Goal: Register for event/course

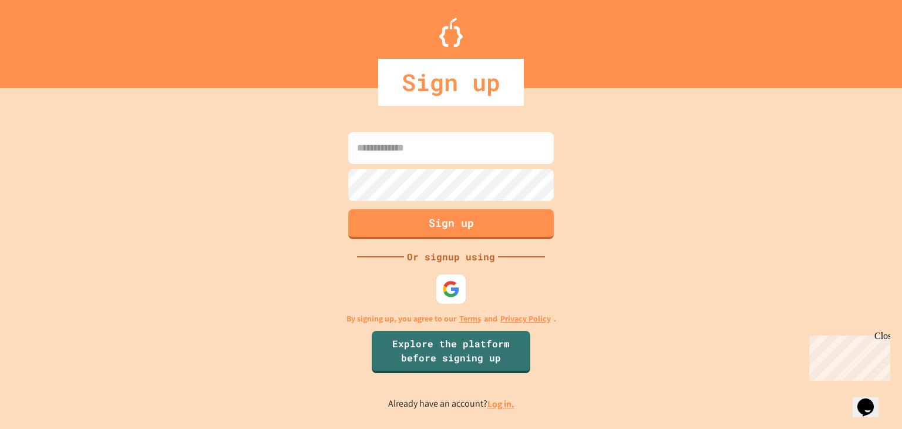
click at [463, 149] on input at bounding box center [451, 148] width 206 height 32
type input "**********"
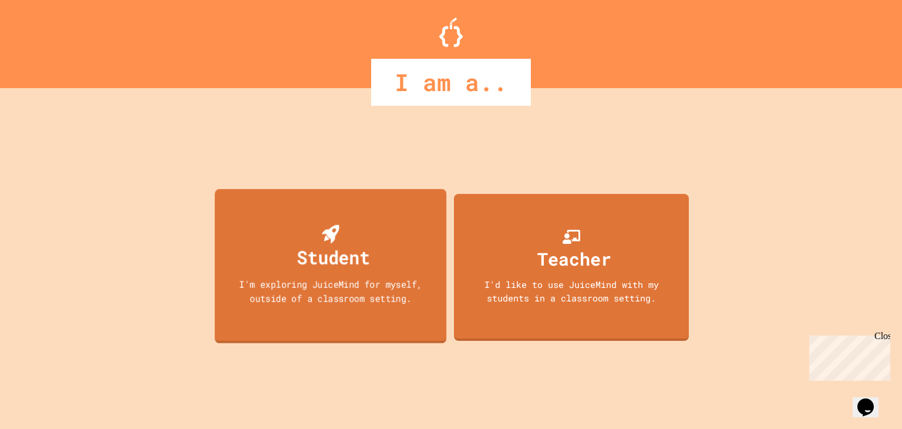
click at [348, 251] on div "Student" at bounding box center [333, 257] width 73 height 28
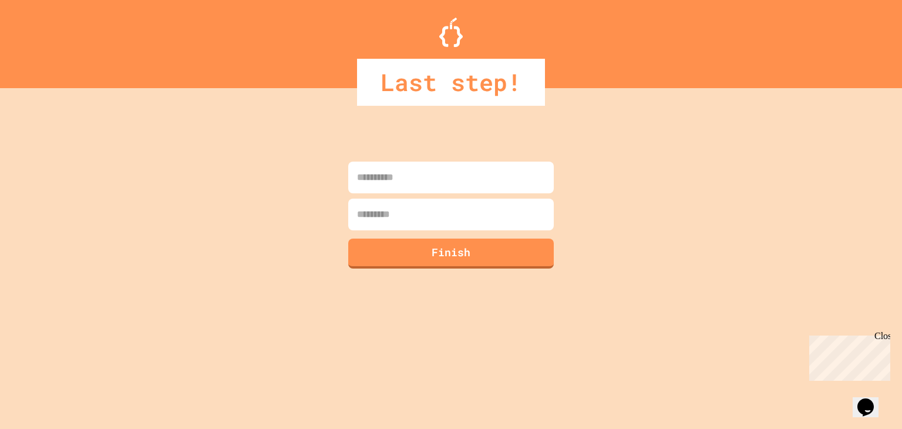
click at [446, 173] on input at bounding box center [451, 177] width 206 height 32
type input "*****"
click at [451, 201] on input at bounding box center [451, 214] width 206 height 32
type input "*********"
click at [432, 245] on button "Finish" at bounding box center [451, 252] width 210 height 31
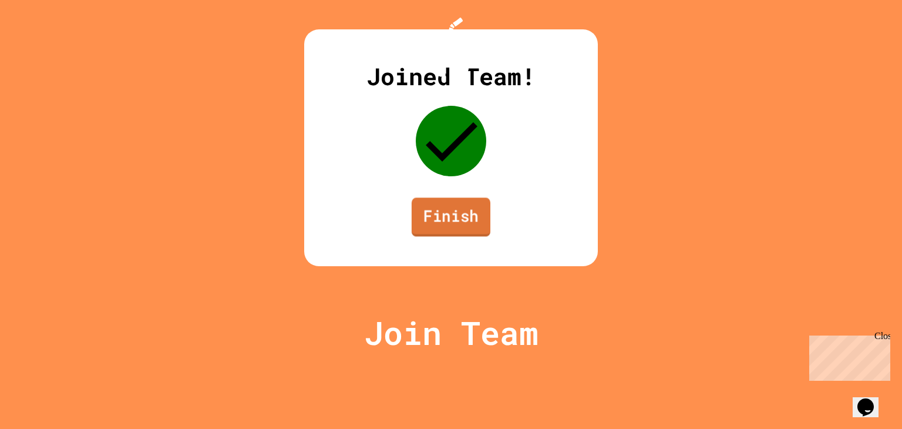
click at [456, 236] on link "Finish" at bounding box center [451, 216] width 79 height 39
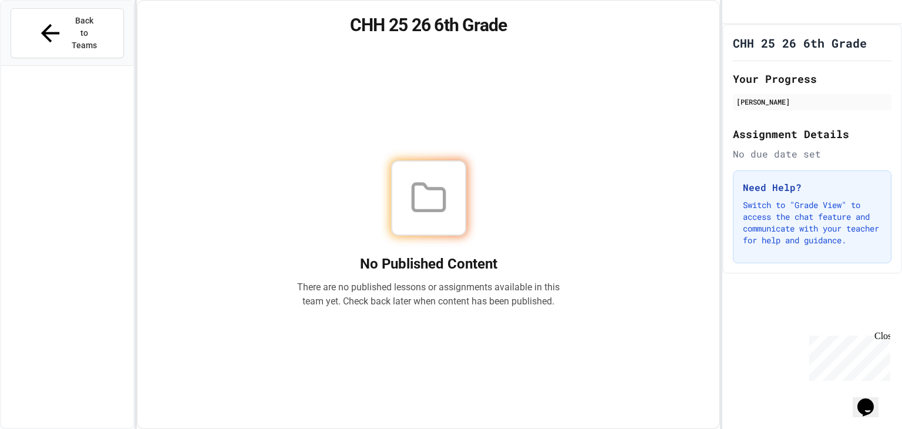
click at [604, 299] on div "No Published Content There are no published lessons or assignments available in…" at bounding box center [429, 234] width 554 height 359
click at [39, 6] on div "Back to Teams" at bounding box center [67, 33] width 132 height 65
click at [71, 21] on span "Back to Teams" at bounding box center [85, 33] width 28 height 37
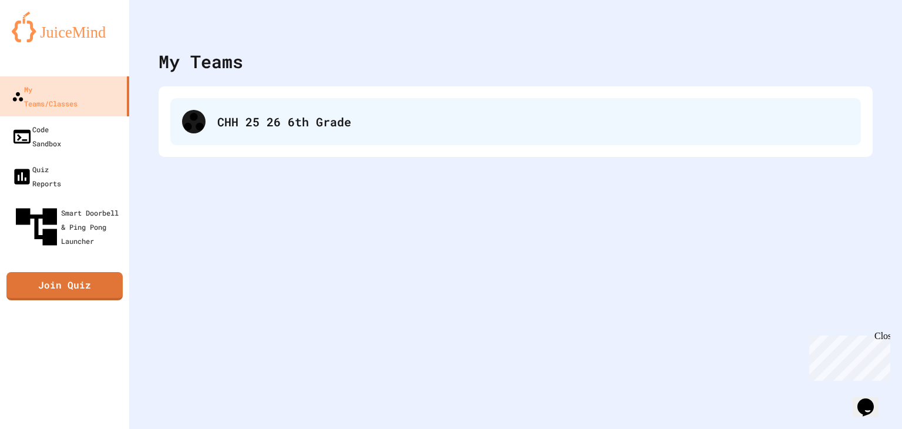
click at [257, 127] on div "CHH 25 26 6th Grade" at bounding box center [533, 122] width 632 height 18
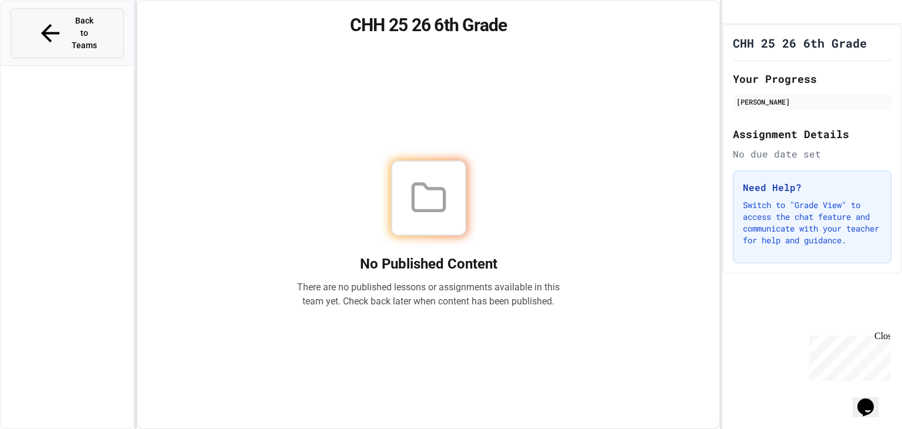
click at [96, 26] on span "Back to Teams" at bounding box center [85, 33] width 28 height 37
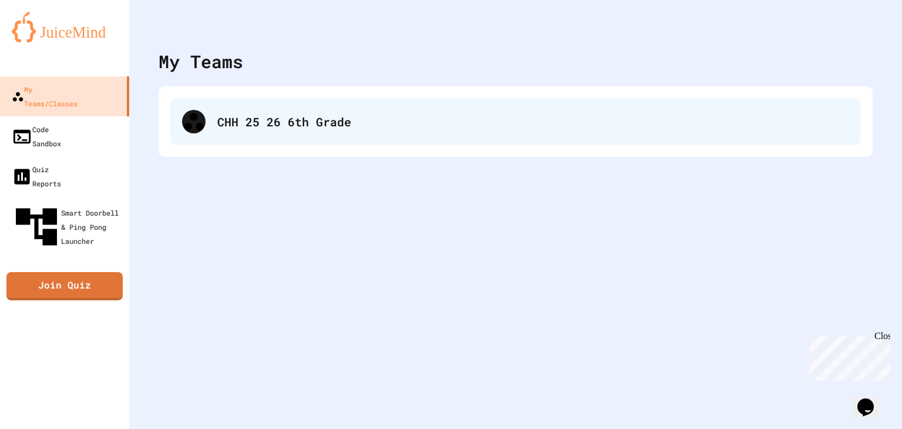
click at [378, 117] on div "CHH 25 26 6th Grade" at bounding box center [533, 122] width 632 height 18
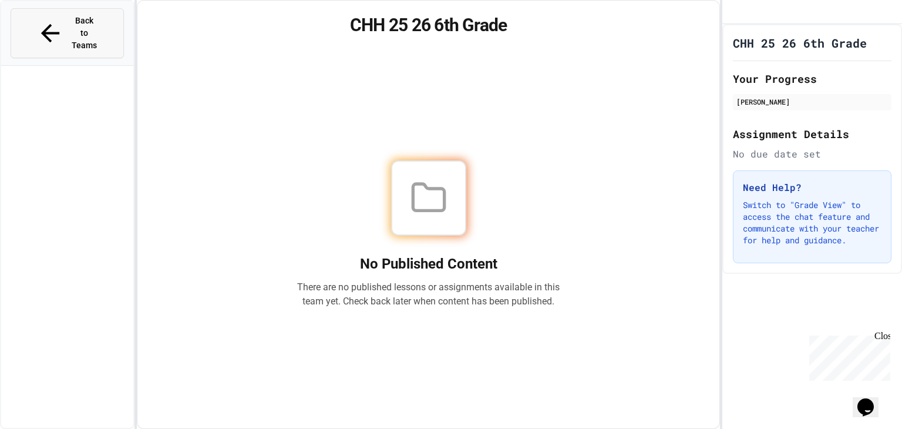
click at [107, 16] on button "Back to Teams" at bounding box center [67, 33] width 113 height 50
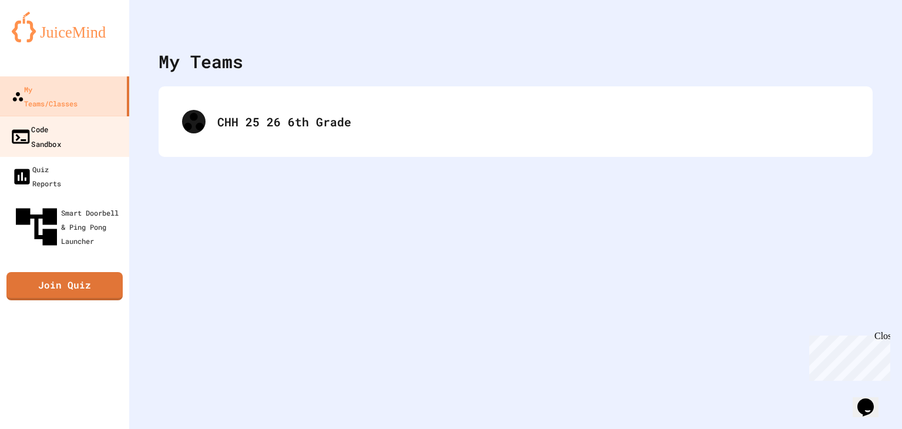
click at [75, 126] on link "Code Sandbox" at bounding box center [64, 136] width 133 height 41
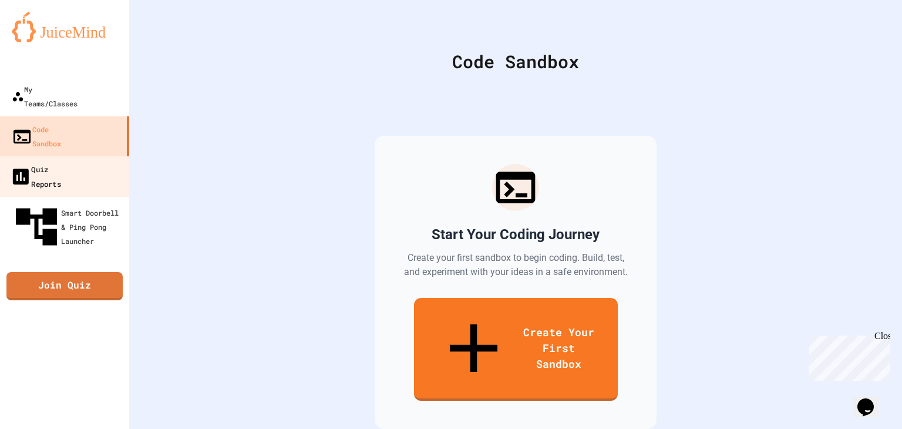
click at [104, 156] on link "Quiz Reports" at bounding box center [64, 176] width 133 height 41
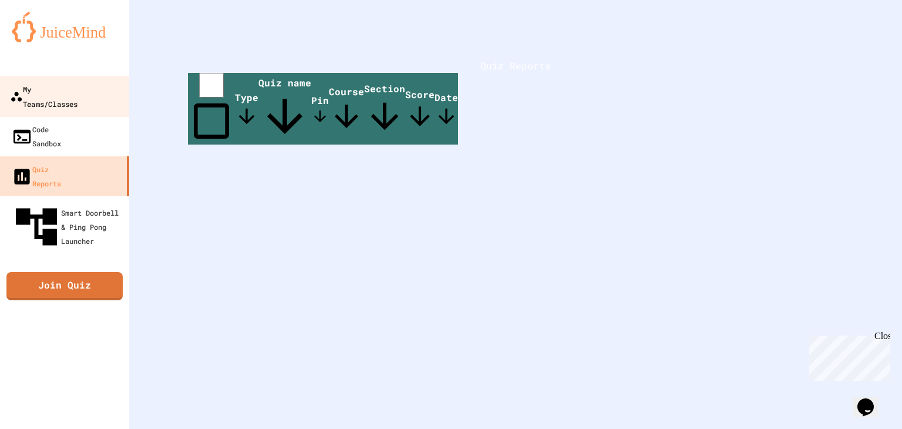
click at [78, 82] on div "My Teams/Classes" at bounding box center [44, 96] width 68 height 29
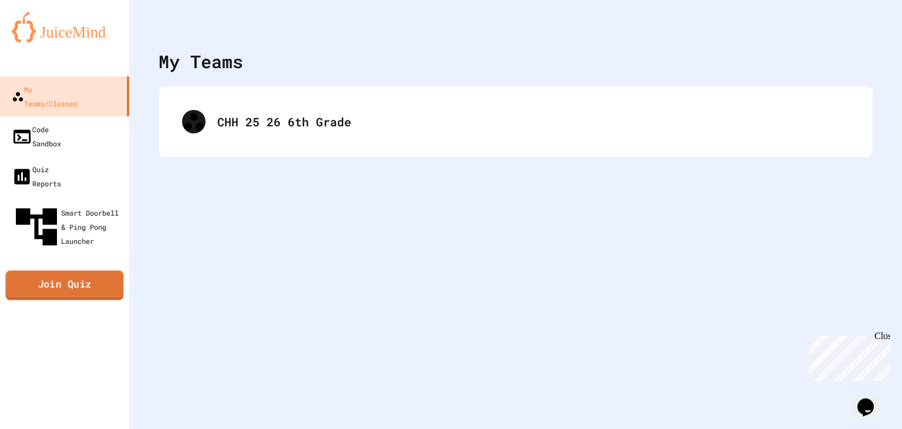
click at [74, 271] on link "Join Quiz" at bounding box center [64, 285] width 118 height 29
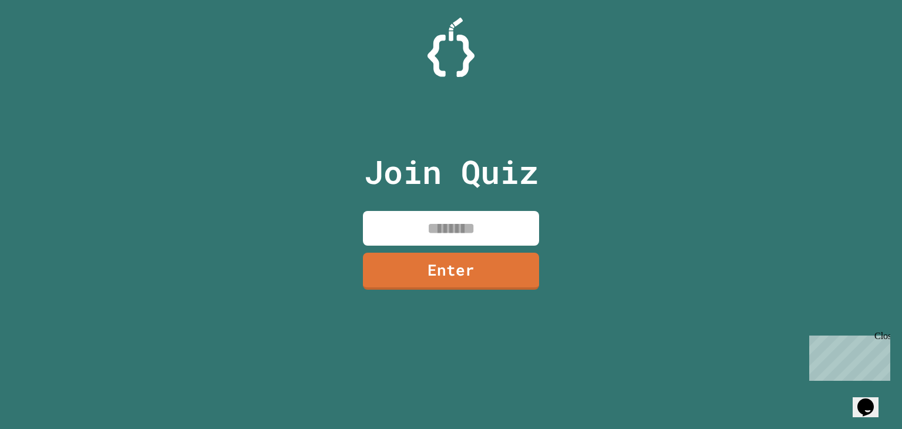
click at [499, 230] on input at bounding box center [451, 228] width 176 height 35
type input "********"
click at [497, 261] on link "Enter" at bounding box center [451, 270] width 179 height 39
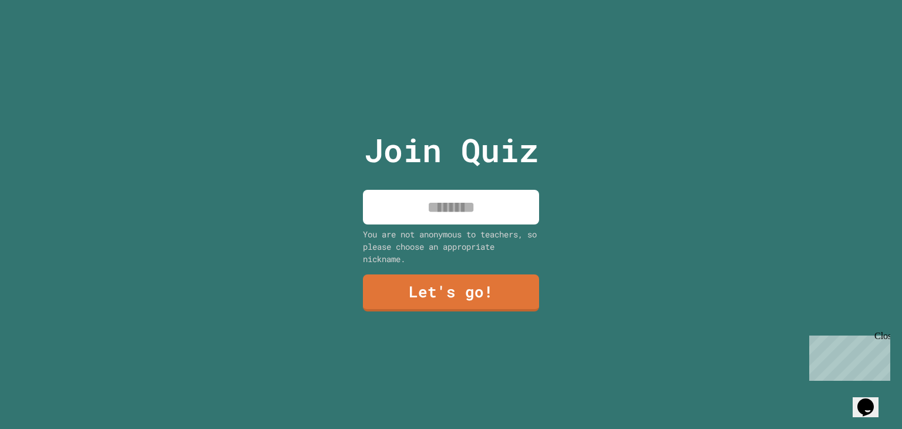
click at [452, 208] on input at bounding box center [451, 207] width 176 height 35
type input "*****"
click at [484, 297] on link "Let's go!" at bounding box center [451, 291] width 171 height 39
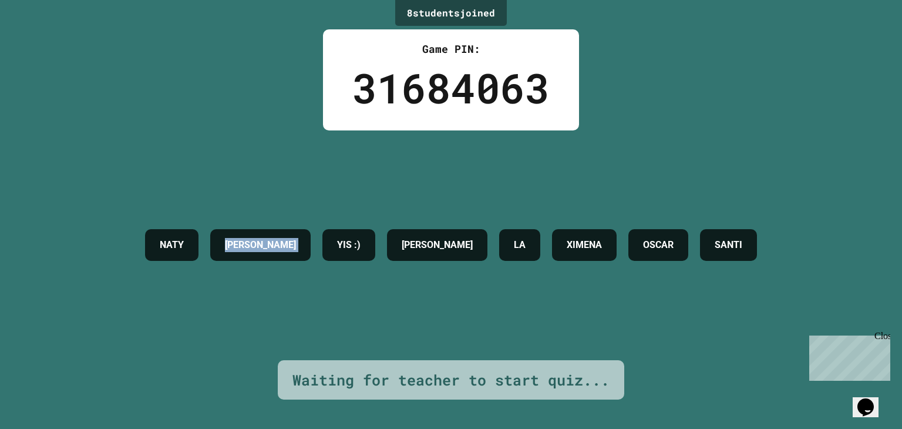
drag, startPoint x: 198, startPoint y: 248, endPoint x: 285, endPoint y: 248, distance: 86.9
click at [285, 248] on div "[PERSON_NAME] :) [PERSON_NAME] LA [PERSON_NAME] [PERSON_NAME]" at bounding box center [451, 244] width 624 height 43
click at [169, 300] on div "[PERSON_NAME] :) [PERSON_NAME] LA [PERSON_NAME] [PERSON_NAME]" at bounding box center [451, 245] width 624 height 230
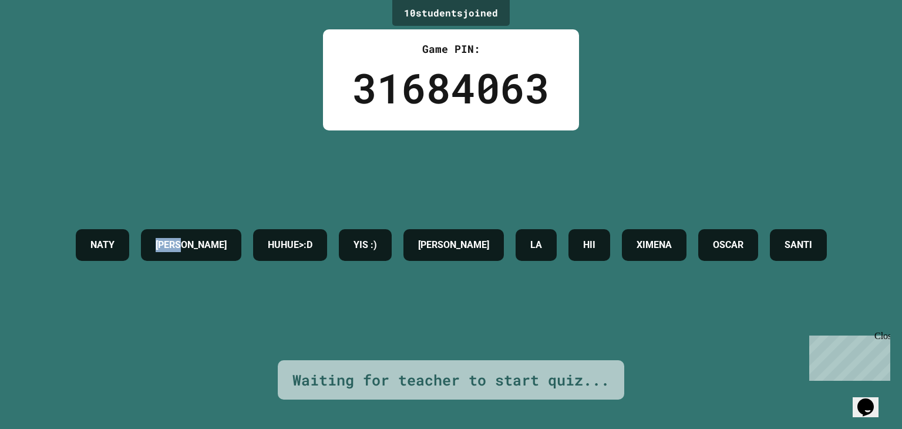
drag, startPoint x: 131, startPoint y: 213, endPoint x: 197, endPoint y: 218, distance: 66.0
click at [197, 223] on div "[PERSON_NAME]>:D YIS :) [PERSON_NAME] LA HII XIMENA [PERSON_NAME]" at bounding box center [451, 244] width 763 height 43
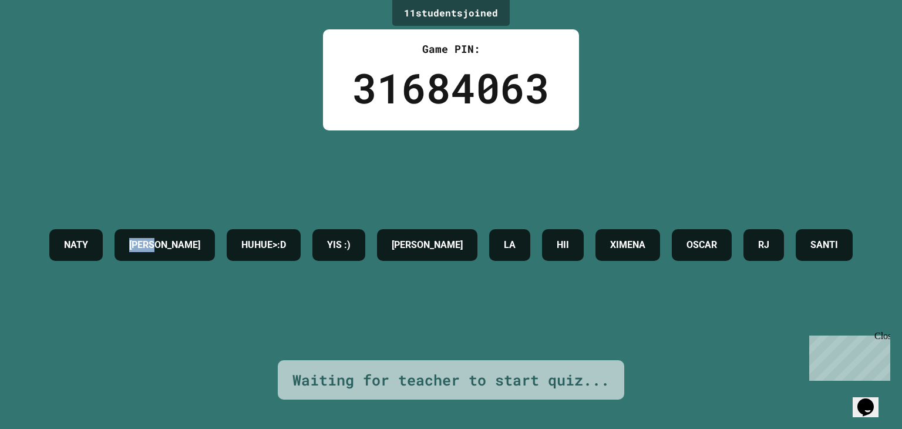
click at [189, 231] on div at bounding box center [189, 231] width 0 height 0
click at [133, 428] on div at bounding box center [117, 429] width 235 height 0
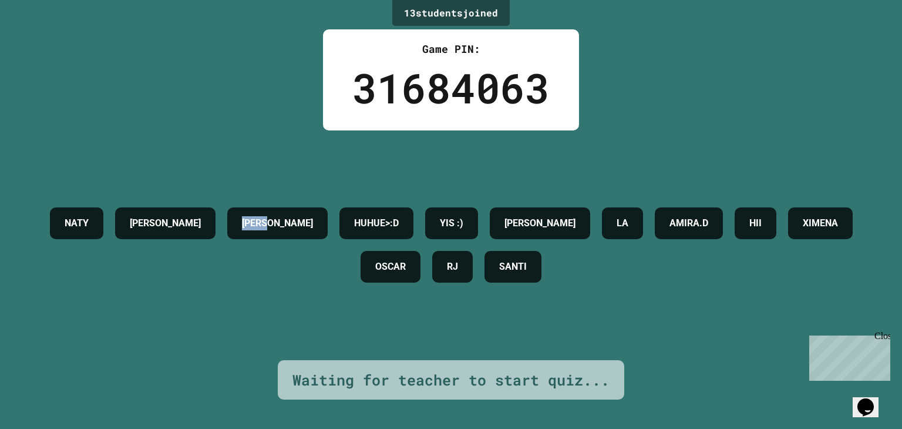
click at [112, 428] on div at bounding box center [117, 429] width 235 height 0
click at [146, 428] on div at bounding box center [117, 429] width 235 height 0
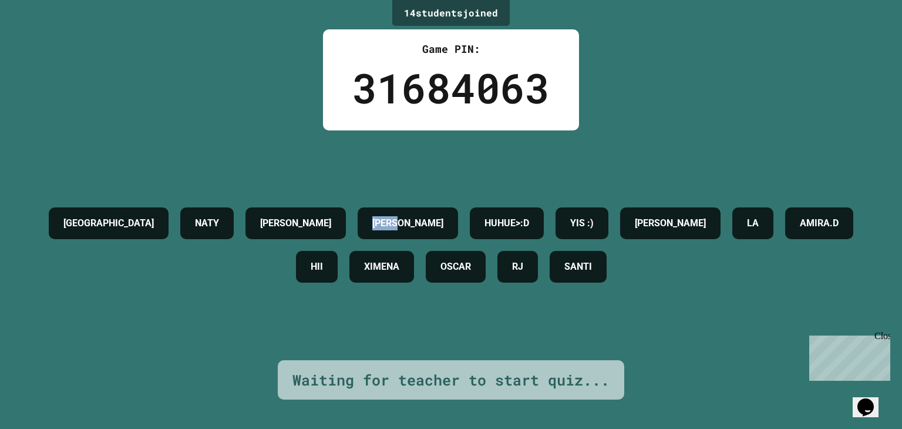
click at [112, 428] on div at bounding box center [117, 429] width 235 height 0
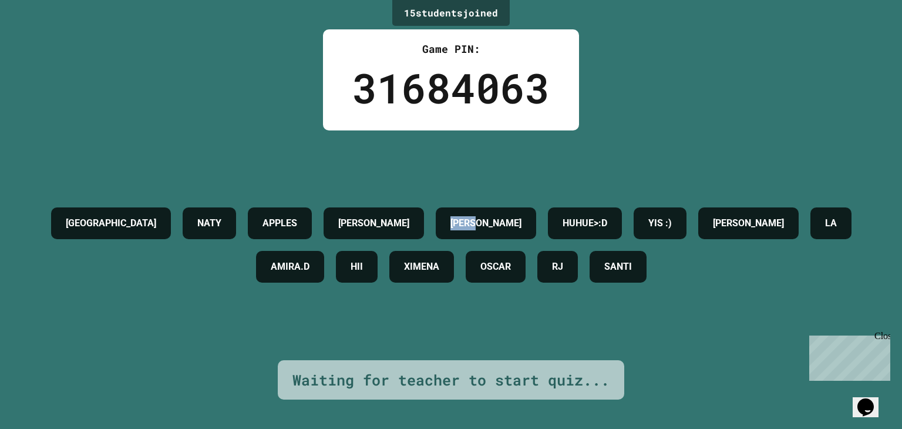
click at [166, 428] on div at bounding box center [117, 429] width 235 height 0
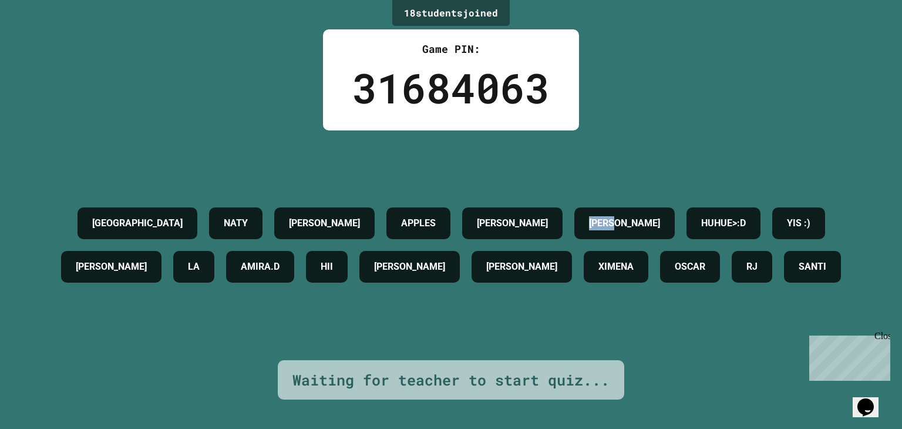
click at [112, 428] on div at bounding box center [117, 429] width 235 height 0
click at [141, 428] on div at bounding box center [117, 429] width 235 height 0
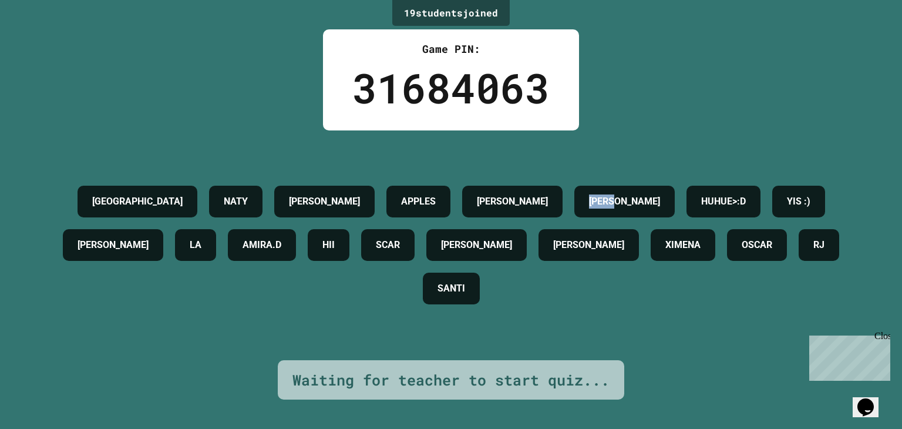
click at [112, 428] on div at bounding box center [117, 429] width 235 height 0
click at [229, 428] on div "Close" at bounding box center [451, 429] width 902 height 0
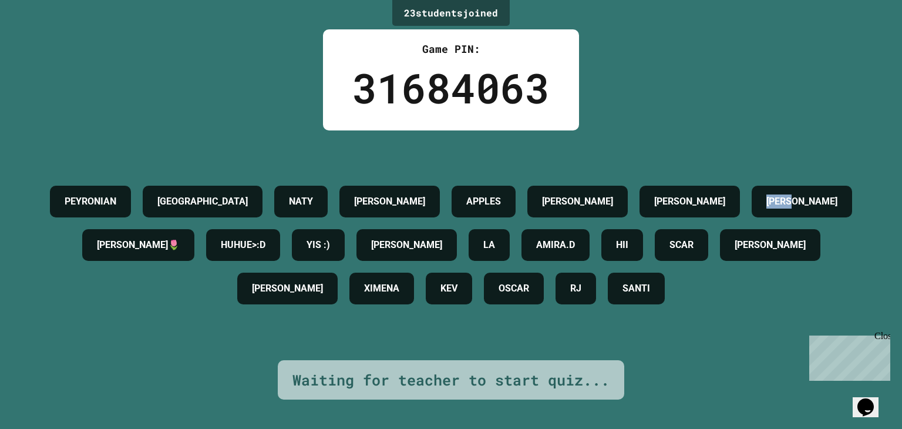
click at [181, 111] on div "23 student s joined Game PIN: 31684063 PEYRONIAN [PERSON_NAME] [PERSON_NAME] BI…" at bounding box center [451, 214] width 902 height 429
drag, startPoint x: 250, startPoint y: 266, endPoint x: 318, endPoint y: 268, distance: 67.6
click at [318, 268] on div "PEYRONIAN [PERSON_NAME] [PERSON_NAME] BIGGIE [PERSON_NAME] BIGGIE [PERSON_NAME]…" at bounding box center [450, 245] width 843 height 130
drag, startPoint x: 517, startPoint y: 217, endPoint x: 553, endPoint y: 219, distance: 35.9
click at [265, 238] on h4 "HUHUE>:D" at bounding box center [243, 245] width 45 height 14
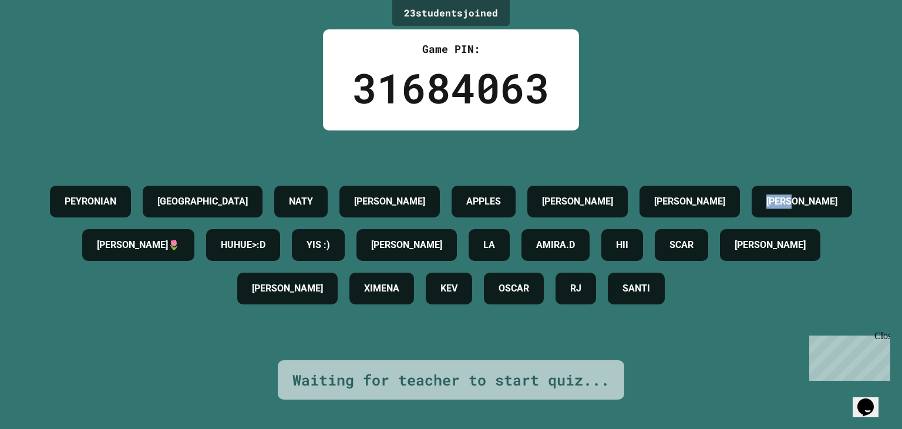
drag, startPoint x: 231, startPoint y: 215, endPoint x: 276, endPoint y: 221, distance: 45.7
click at [752, 217] on div "[PERSON_NAME]" at bounding box center [802, 202] width 100 height 32
click at [223, 119] on div "23 student s joined Game PIN: 31684063 PEYRONIAN [PERSON_NAME] [PERSON_NAME] BI…" at bounding box center [451, 214] width 902 height 429
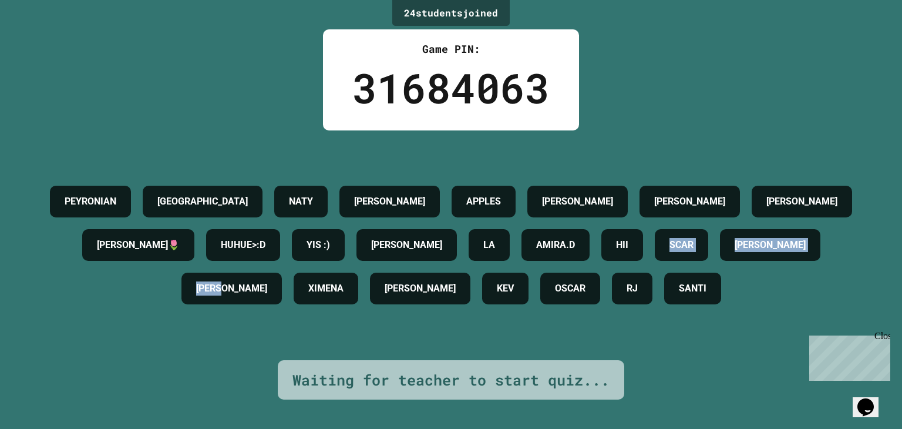
drag, startPoint x: 230, startPoint y: 282, endPoint x: 476, endPoint y: 253, distance: 247.8
click at [476, 253] on div "PEYRONIAN [PERSON_NAME] [PERSON_NAME] BIGGIE [PERSON_NAME] BIGGIE [PERSON_NAME]…" at bounding box center [450, 245] width 843 height 130
click at [729, 310] on div "PEYRONIAN [PERSON_NAME] [PERSON_NAME] BIGGIE [PERSON_NAME] BIGGIE [PERSON_NAME]…" at bounding box center [450, 245] width 843 height 130
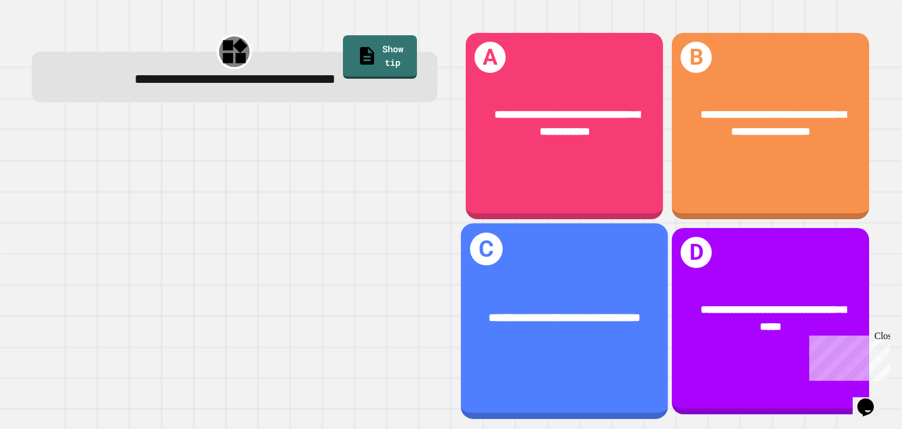
click at [598, 339] on div "**********" at bounding box center [564, 317] width 207 height 63
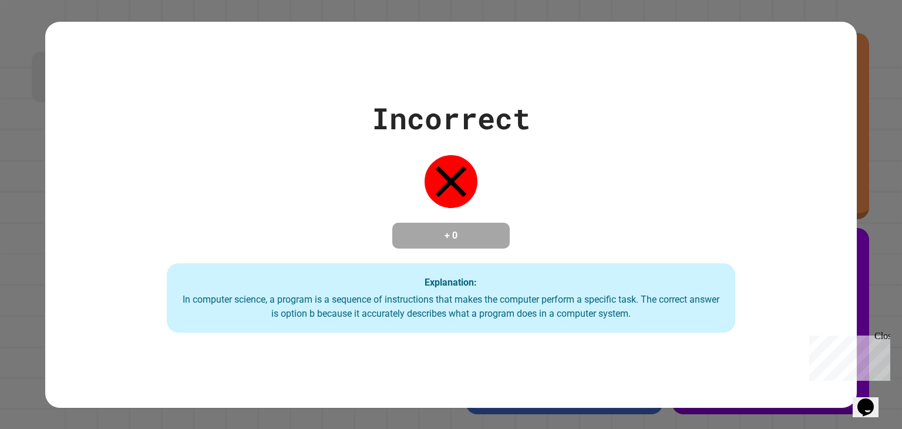
click at [881, 336] on div "Close" at bounding box center [881, 338] width 15 height 15
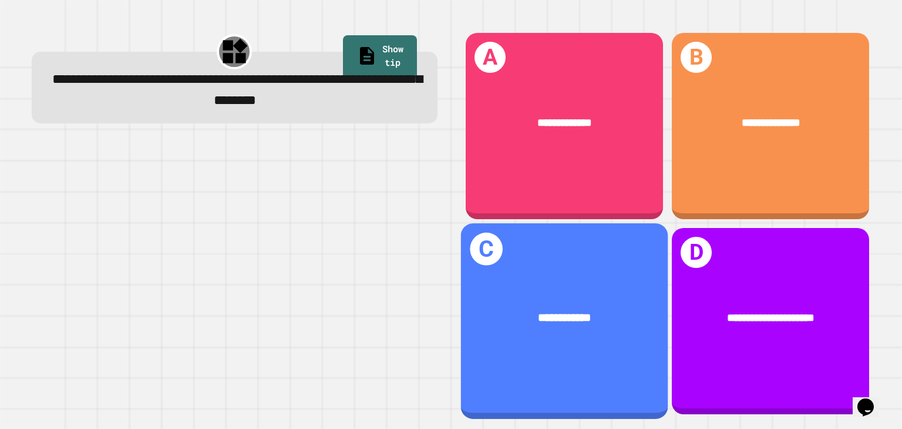
click at [603, 269] on div "**********" at bounding box center [564, 320] width 207 height 195
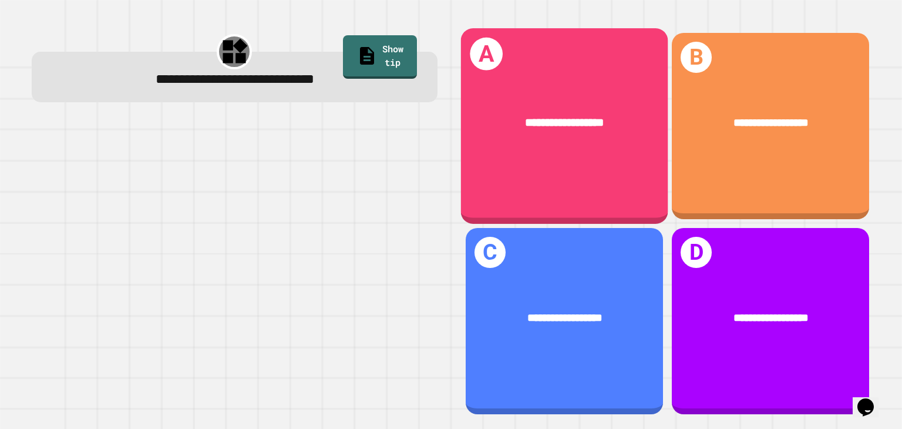
click at [612, 147] on div "**********" at bounding box center [564, 122] width 207 height 63
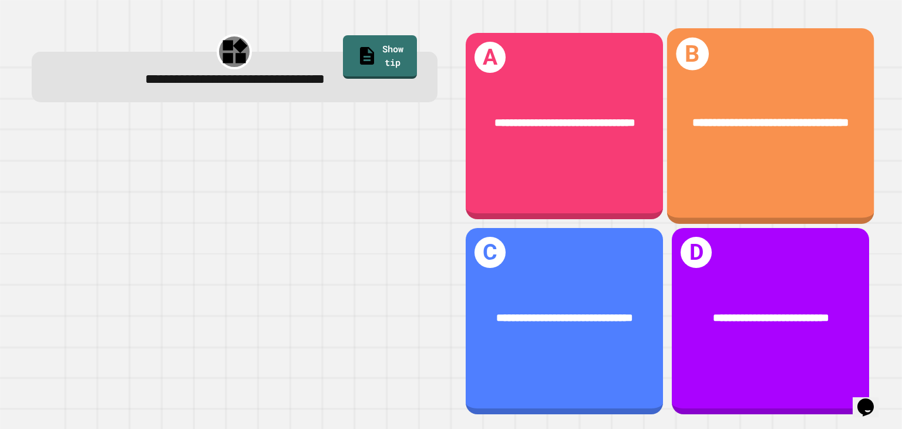
click at [775, 128] on span "**********" at bounding box center [770, 122] width 157 height 12
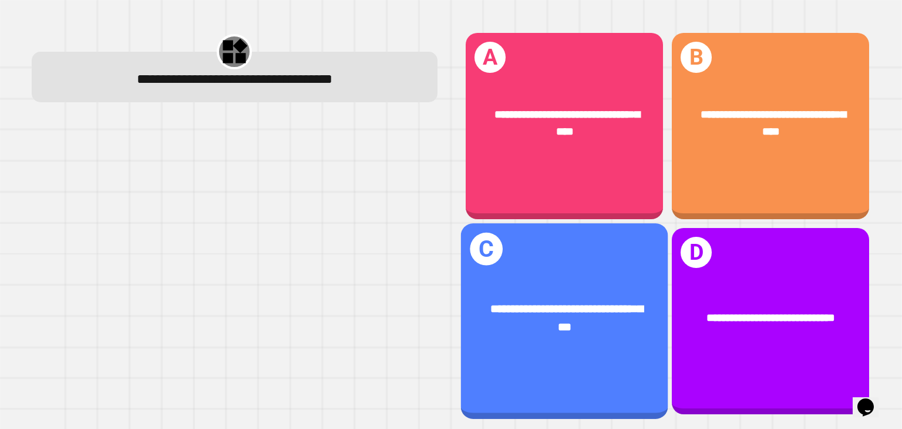
click at [578, 319] on span "**********" at bounding box center [567, 317] width 152 height 29
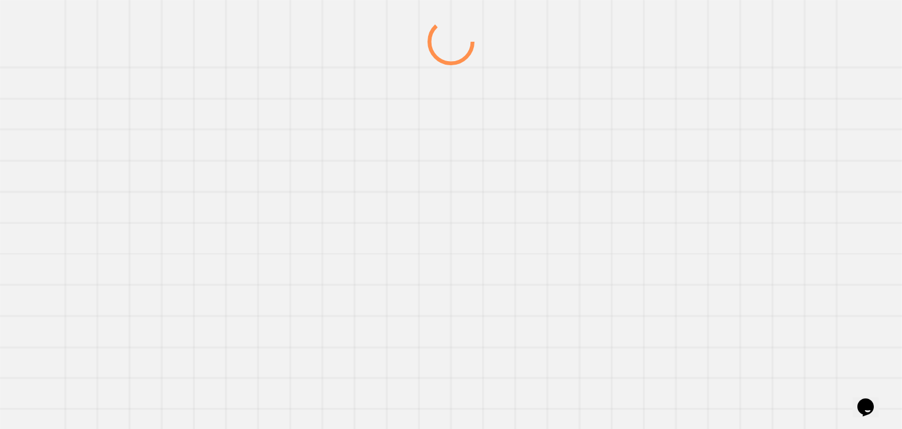
click at [578, 319] on div at bounding box center [451, 223] width 866 height 411
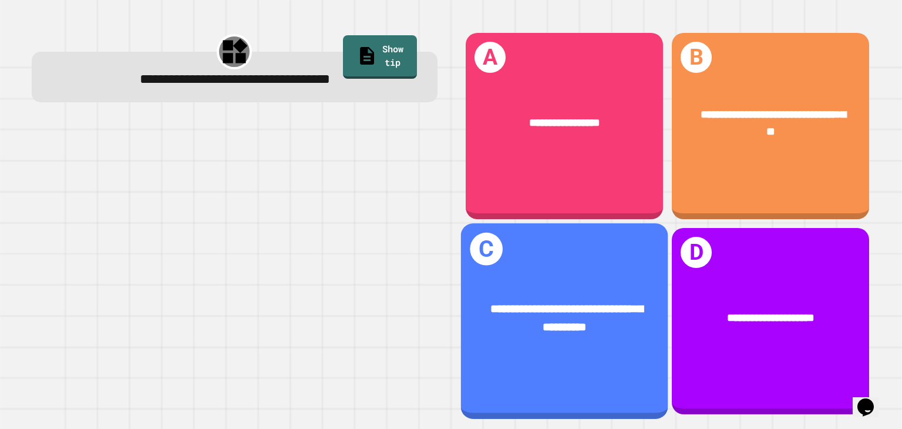
click at [619, 288] on div "**********" at bounding box center [564, 317] width 207 height 81
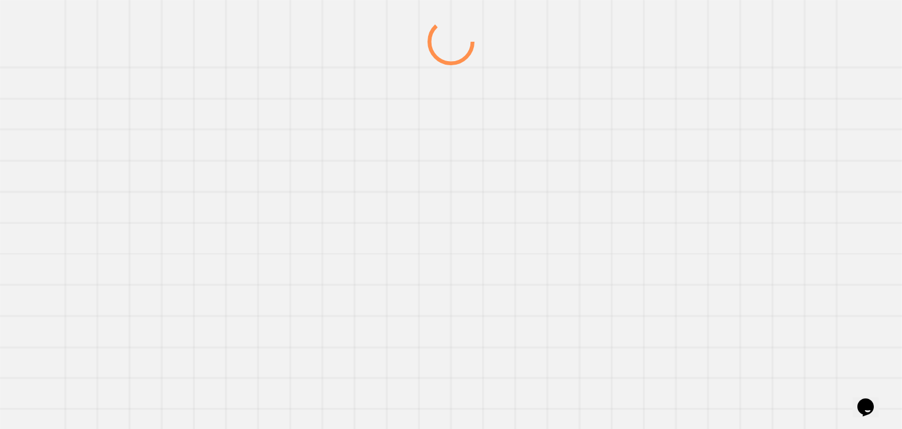
click at [619, 288] on div at bounding box center [451, 223] width 866 height 411
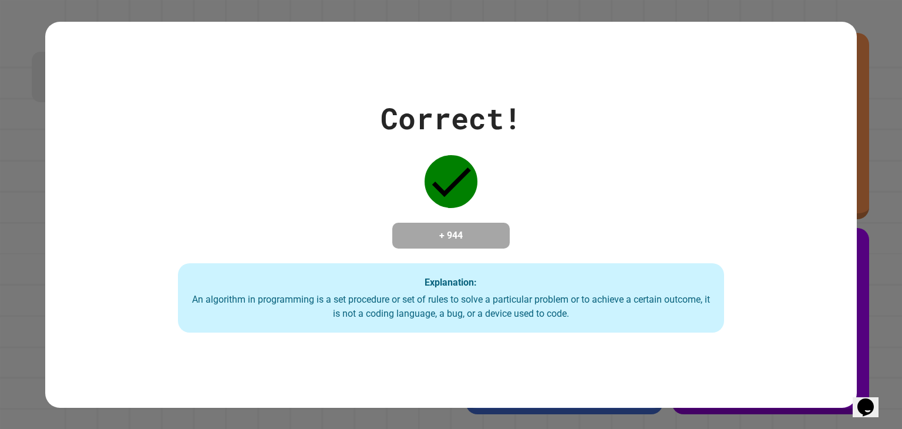
click at [619, 288] on div "Explanation: An algorithm in programming is a set procedure or set of rules to …" at bounding box center [451, 297] width 546 height 69
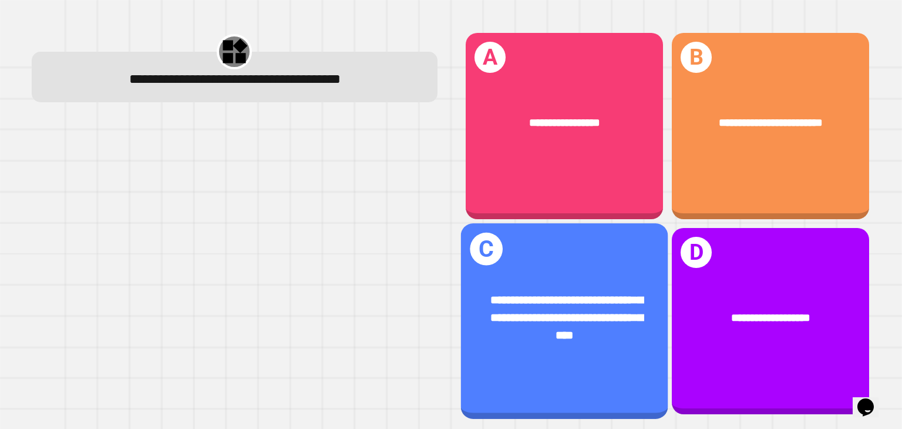
click at [583, 295] on span "**********" at bounding box center [567, 317] width 152 height 46
